Goal: Task Accomplishment & Management: Complete application form

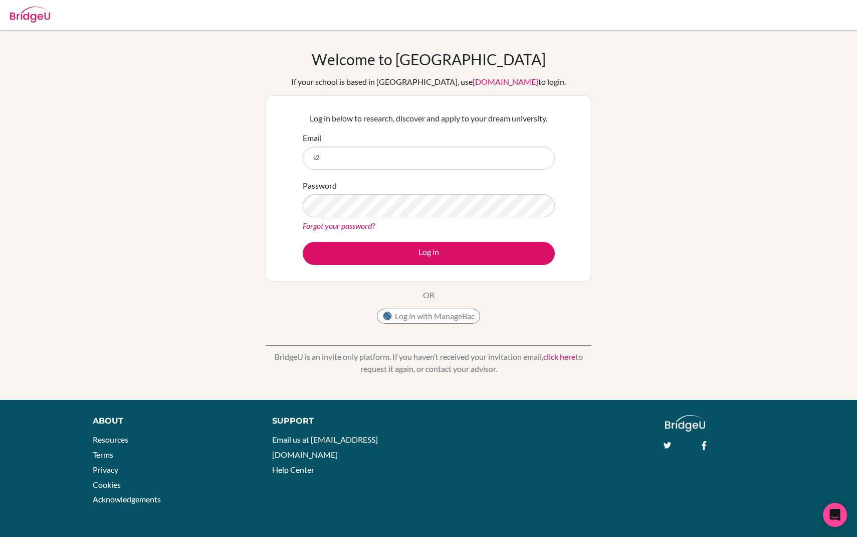
type input "[EMAIL_ADDRESS][DOMAIN_NAME]"
click at [303, 242] on button "Log in" at bounding box center [429, 253] width 252 height 23
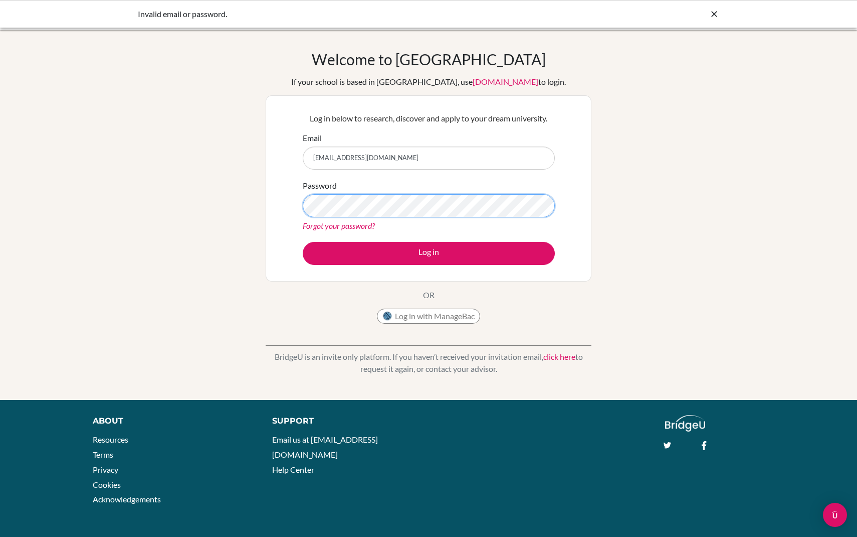
click at [303, 242] on button "Log in" at bounding box center [429, 253] width 252 height 23
